Goal: Task Accomplishment & Management: Manage account settings

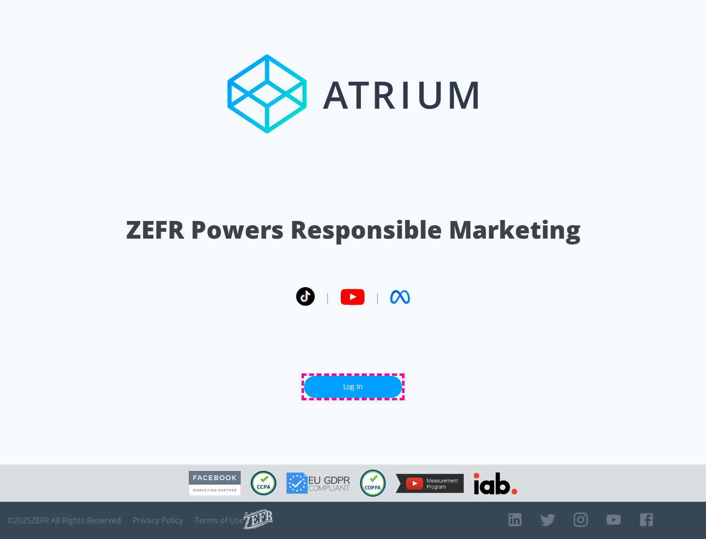
click at [353, 387] on link "Log In" at bounding box center [353, 387] width 98 height 22
